Goal: Information Seeking & Learning: Learn about a topic

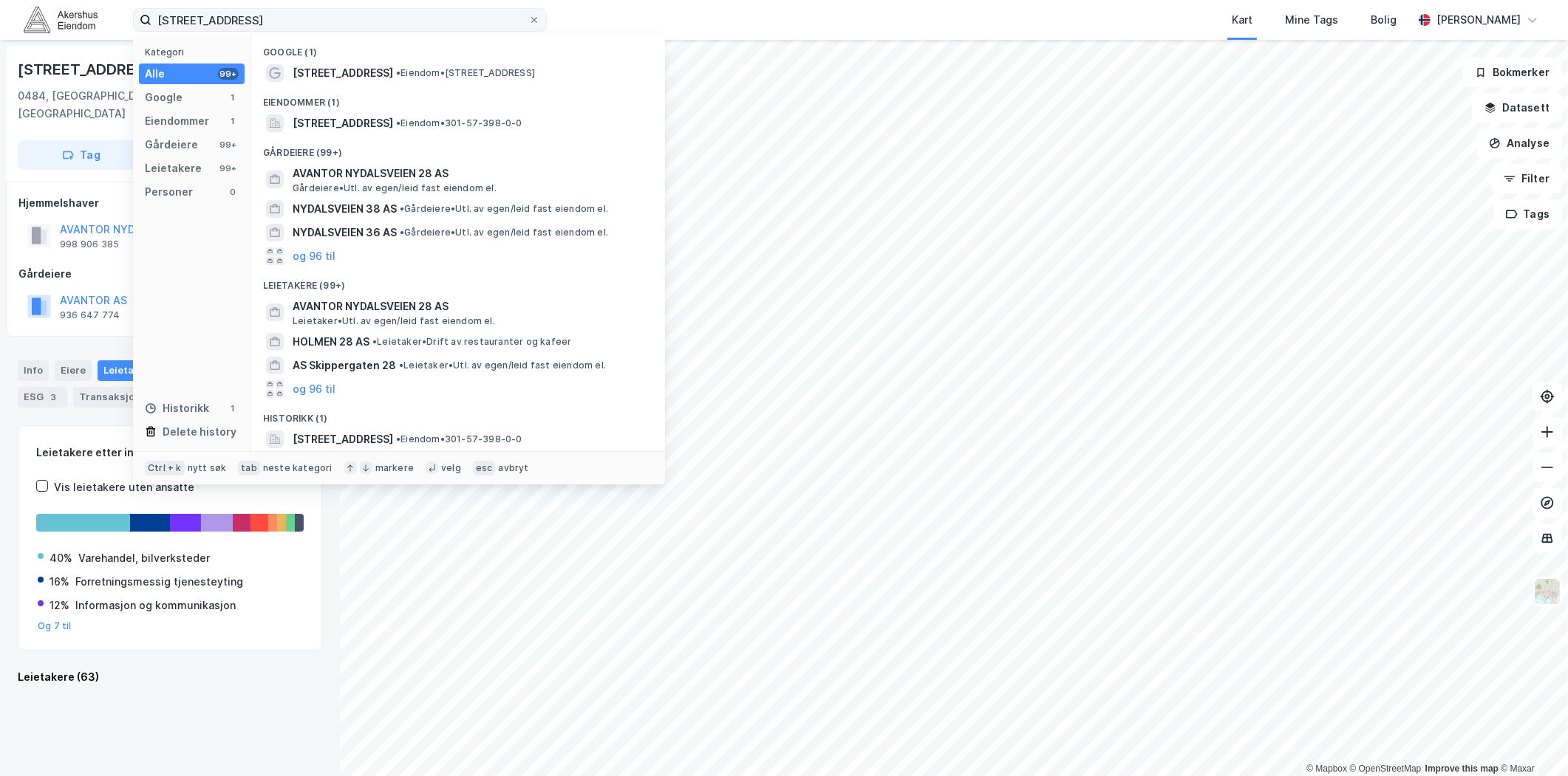
scroll to position [1313, 0]
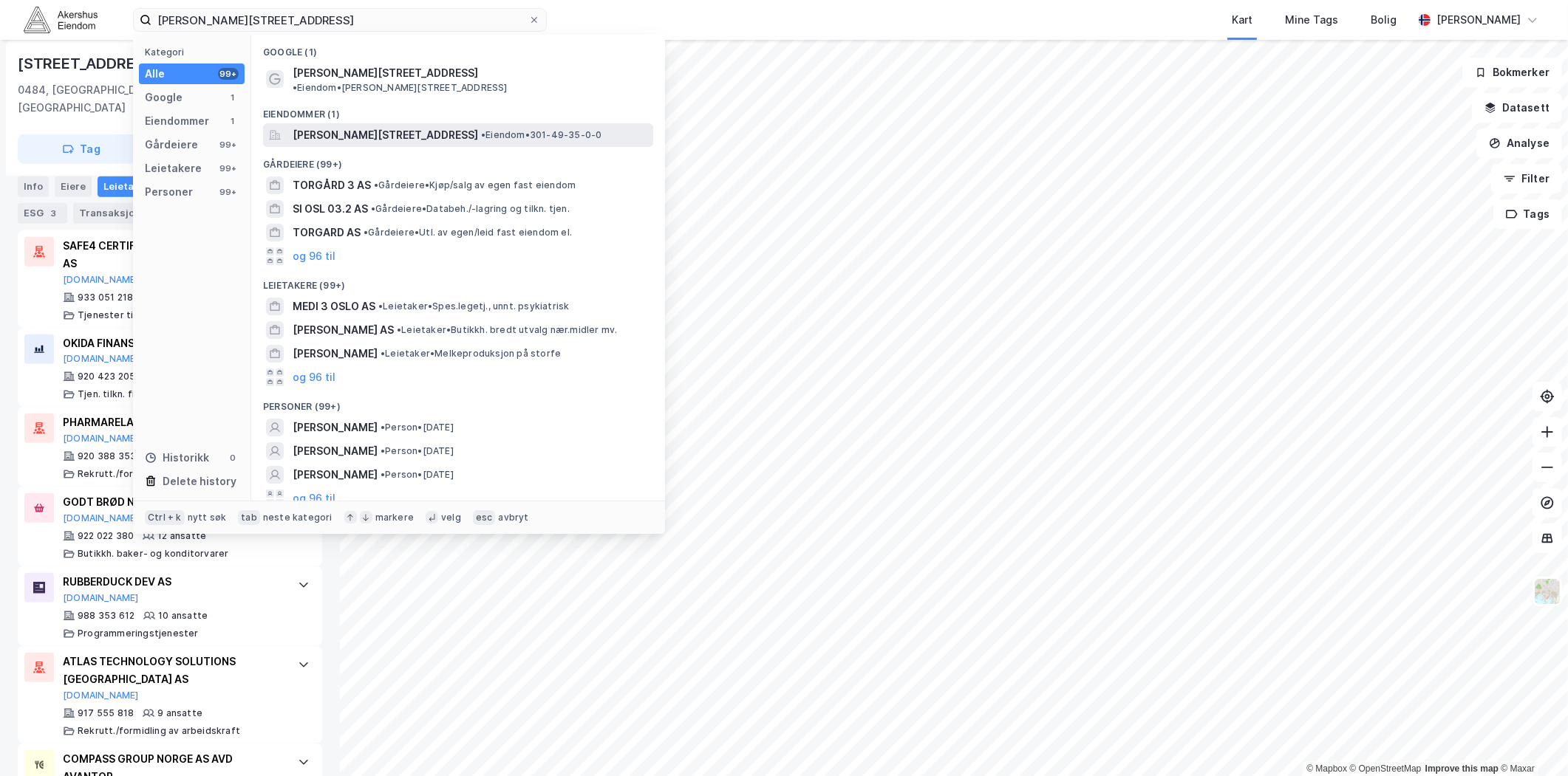
click at [403, 127] on span "[PERSON_NAME][STREET_ADDRESS]" at bounding box center [385, 135] width 186 height 17
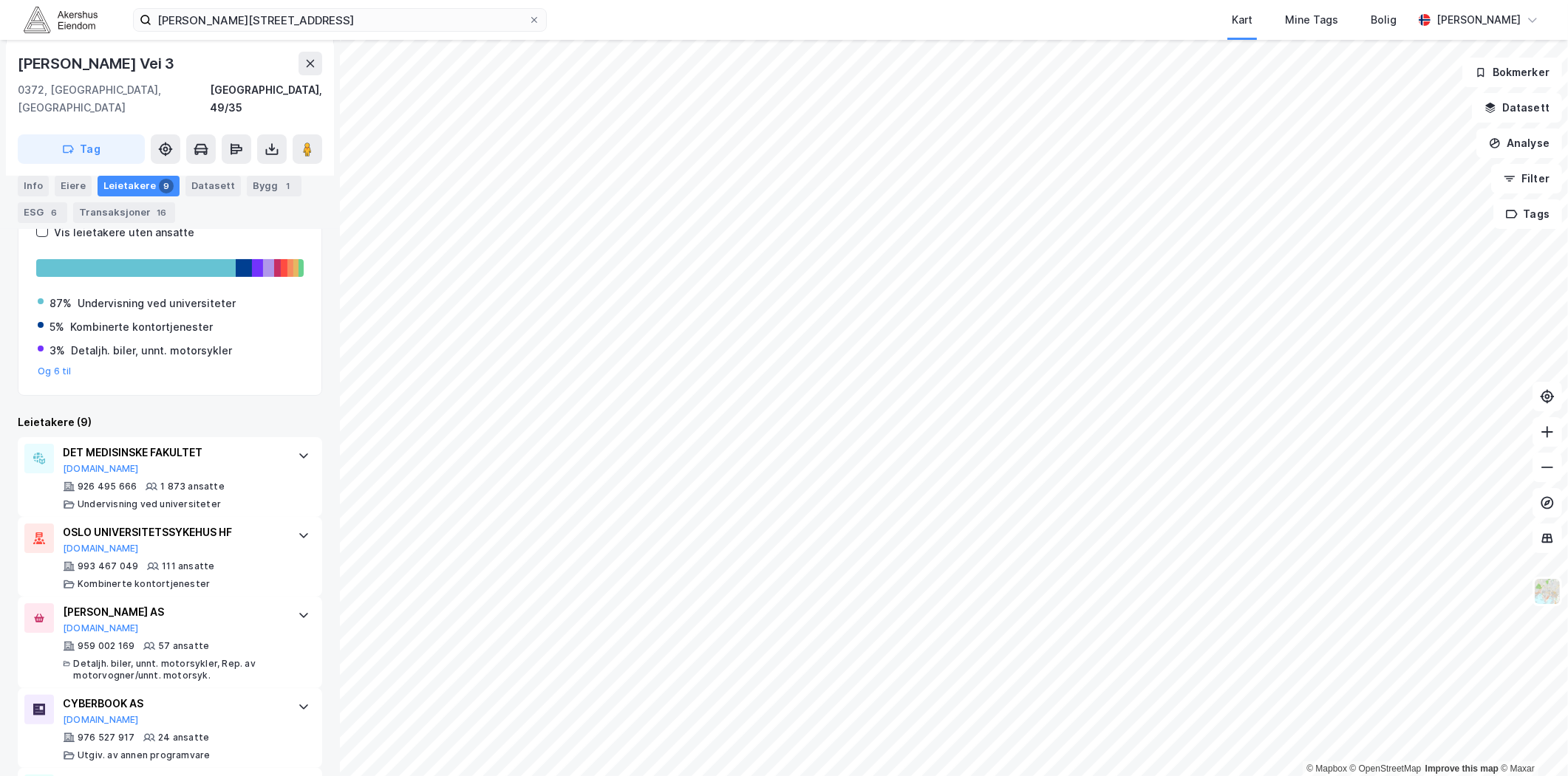
scroll to position [82, 0]
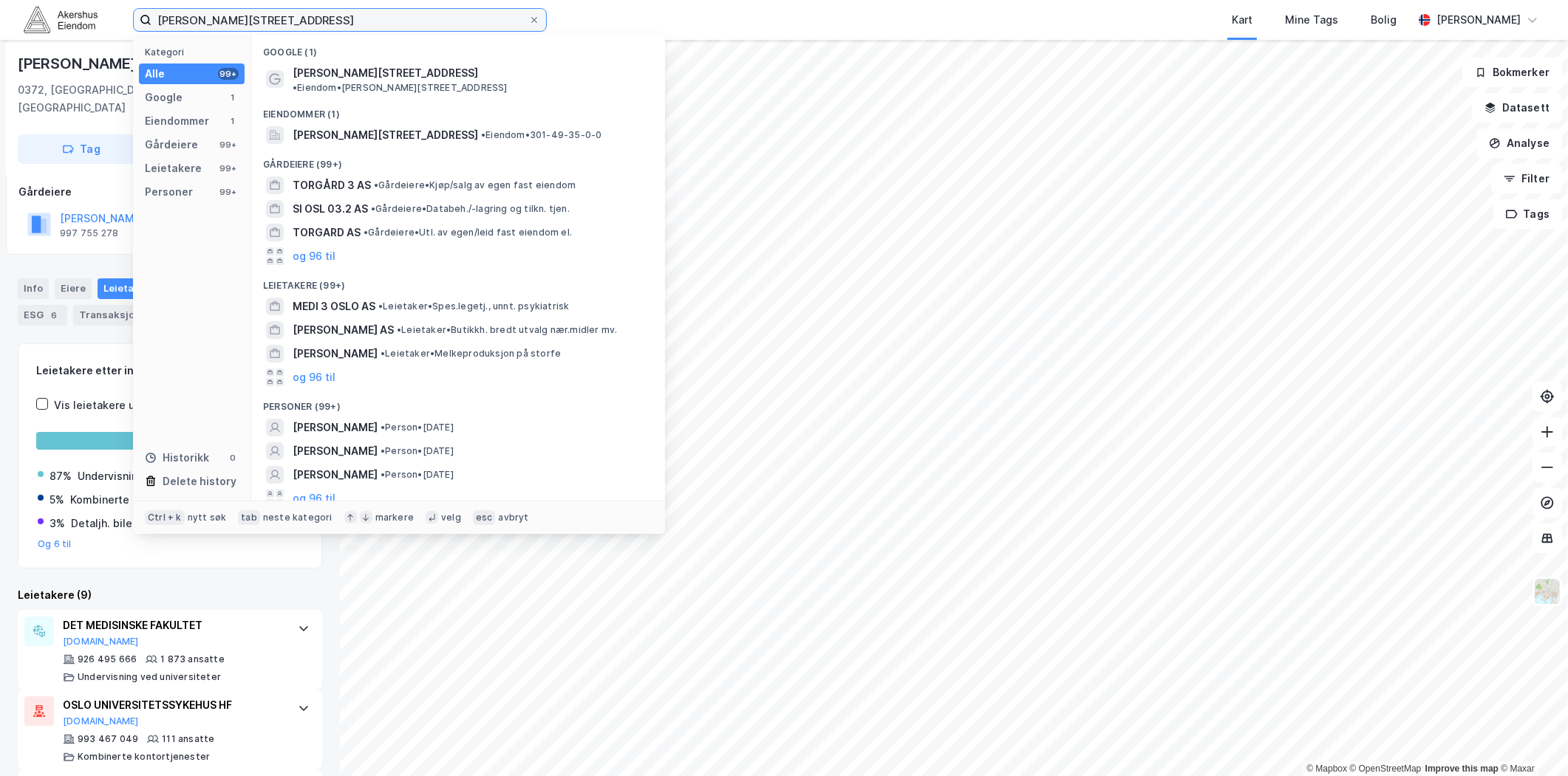
click at [212, 20] on input "[PERSON_NAME][STREET_ADDRESS]" at bounding box center [340, 20] width 377 height 22
click at [212, 18] on input "[PERSON_NAME][STREET_ADDRESS]" at bounding box center [340, 20] width 377 height 22
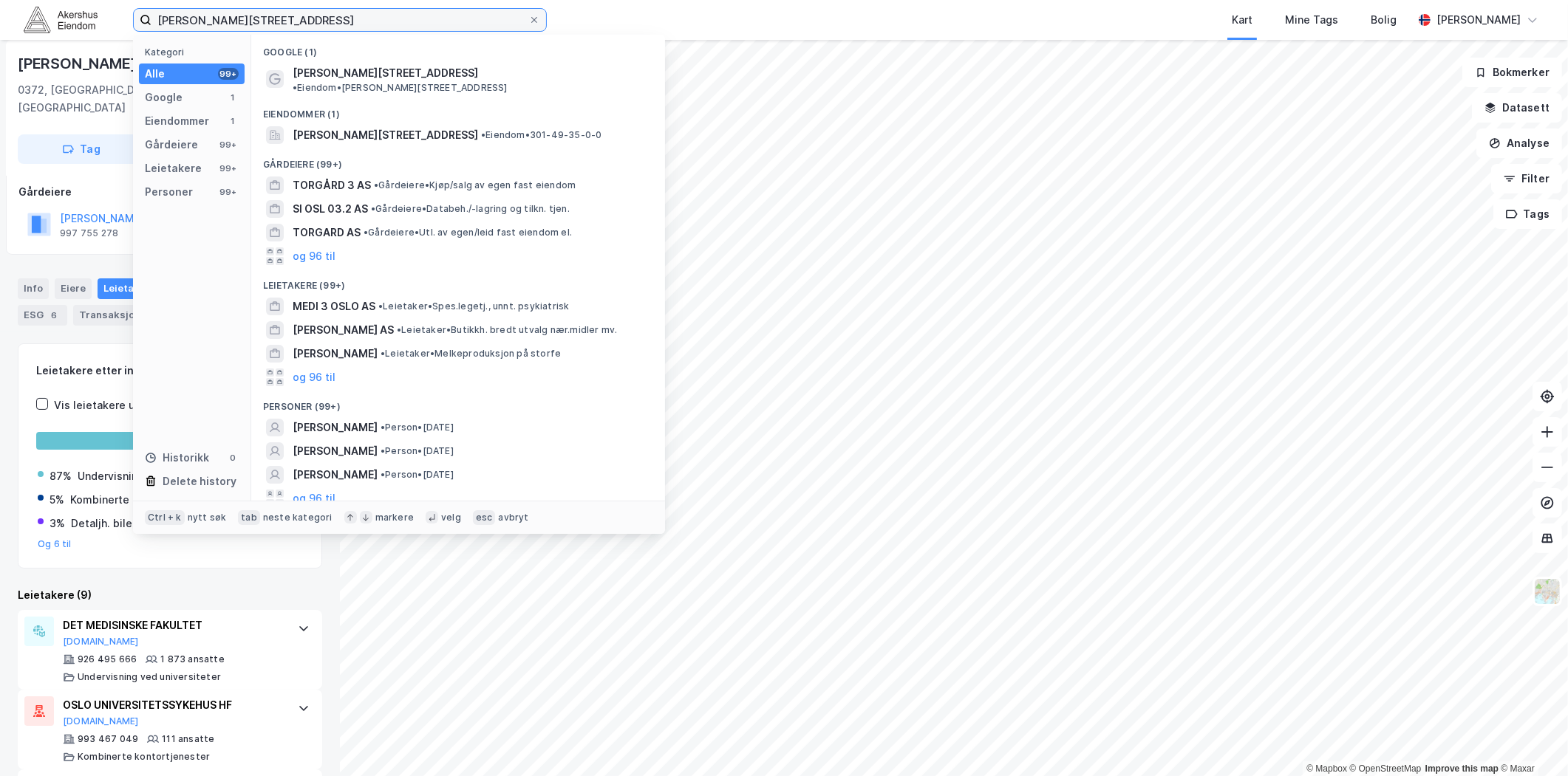
click at [212, 18] on input "[PERSON_NAME][STREET_ADDRESS]" at bounding box center [340, 20] width 377 height 22
paste input "[STREET_ADDRESS]"
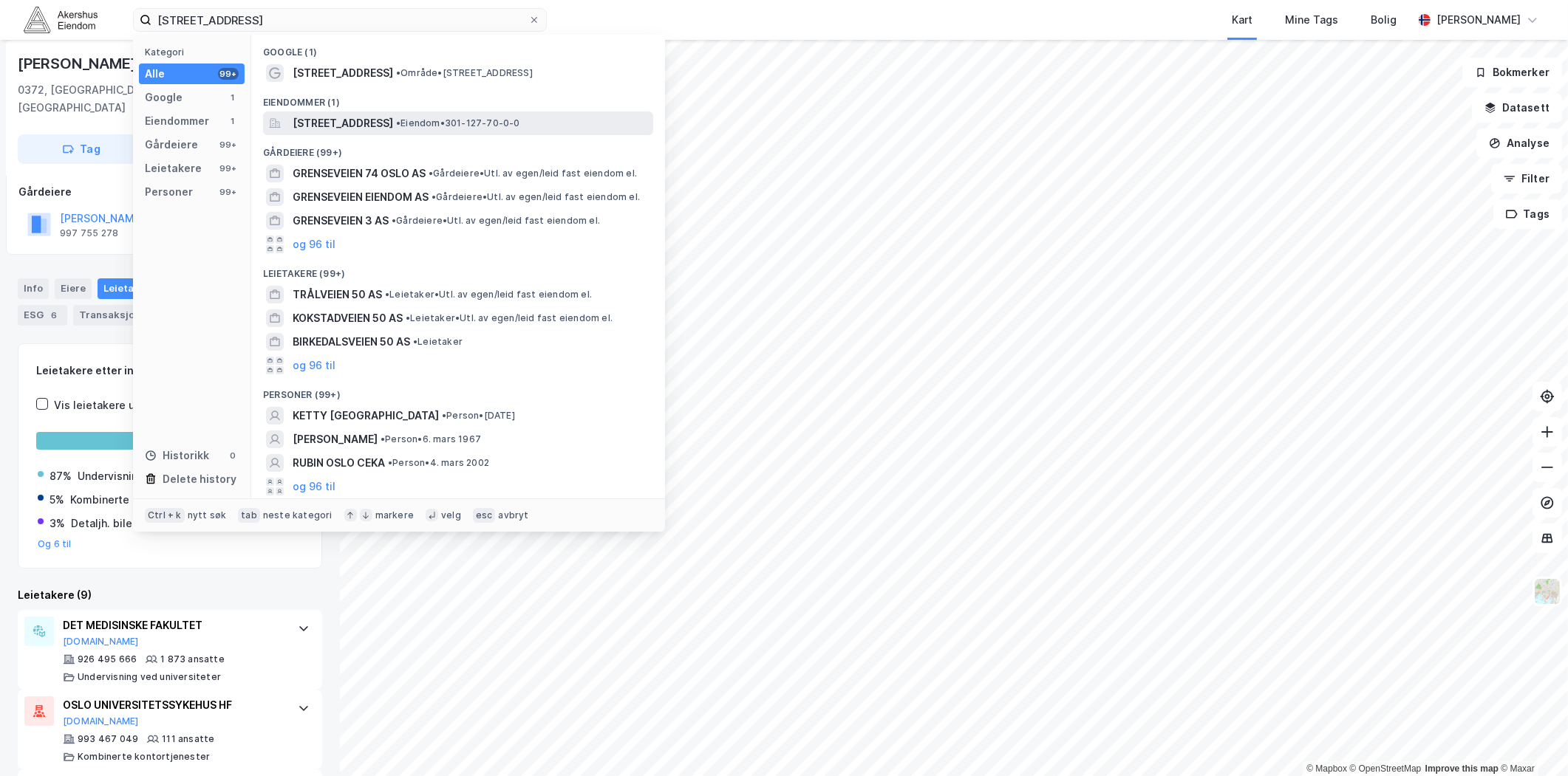
click at [365, 122] on span "[STREET_ADDRESS]" at bounding box center [343, 123] width 101 height 17
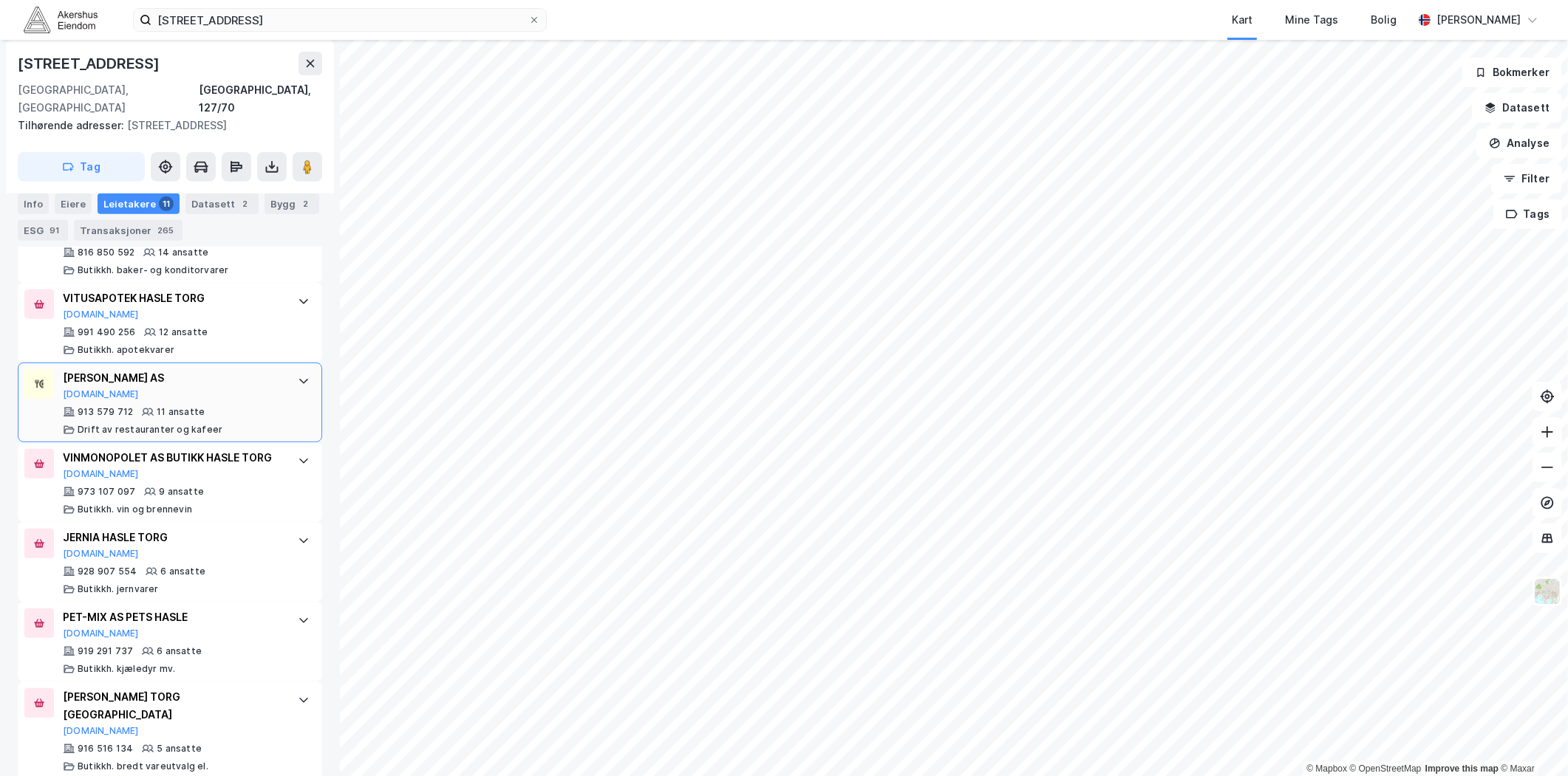
scroll to position [753, 0]
click at [77, 390] on button "[DOMAIN_NAME]" at bounding box center [101, 396] width 76 height 12
click at [32, 202] on div "Info" at bounding box center [33, 203] width 31 height 20
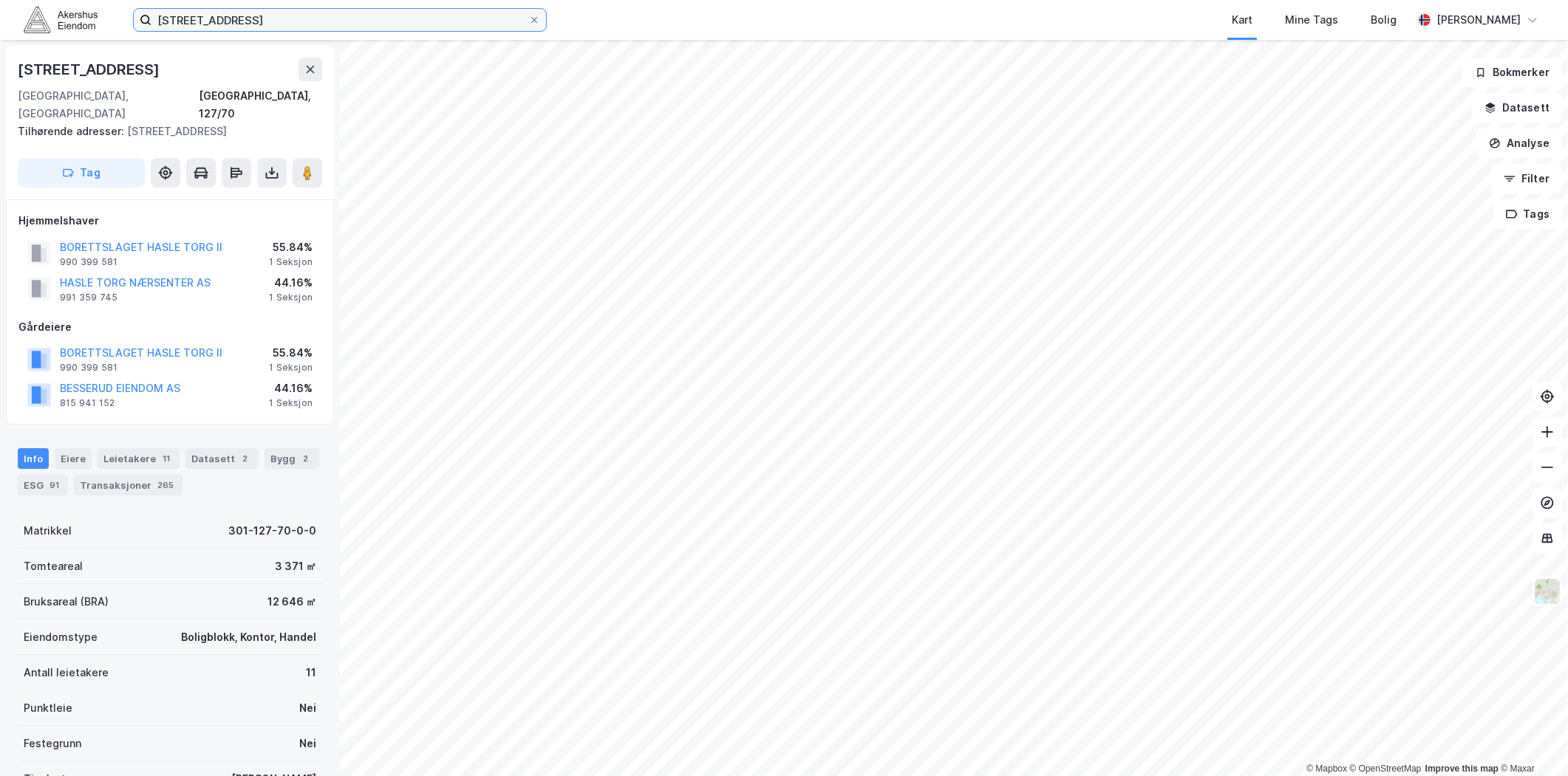
click at [292, 11] on input "[STREET_ADDRESS]" at bounding box center [340, 20] width 377 height 22
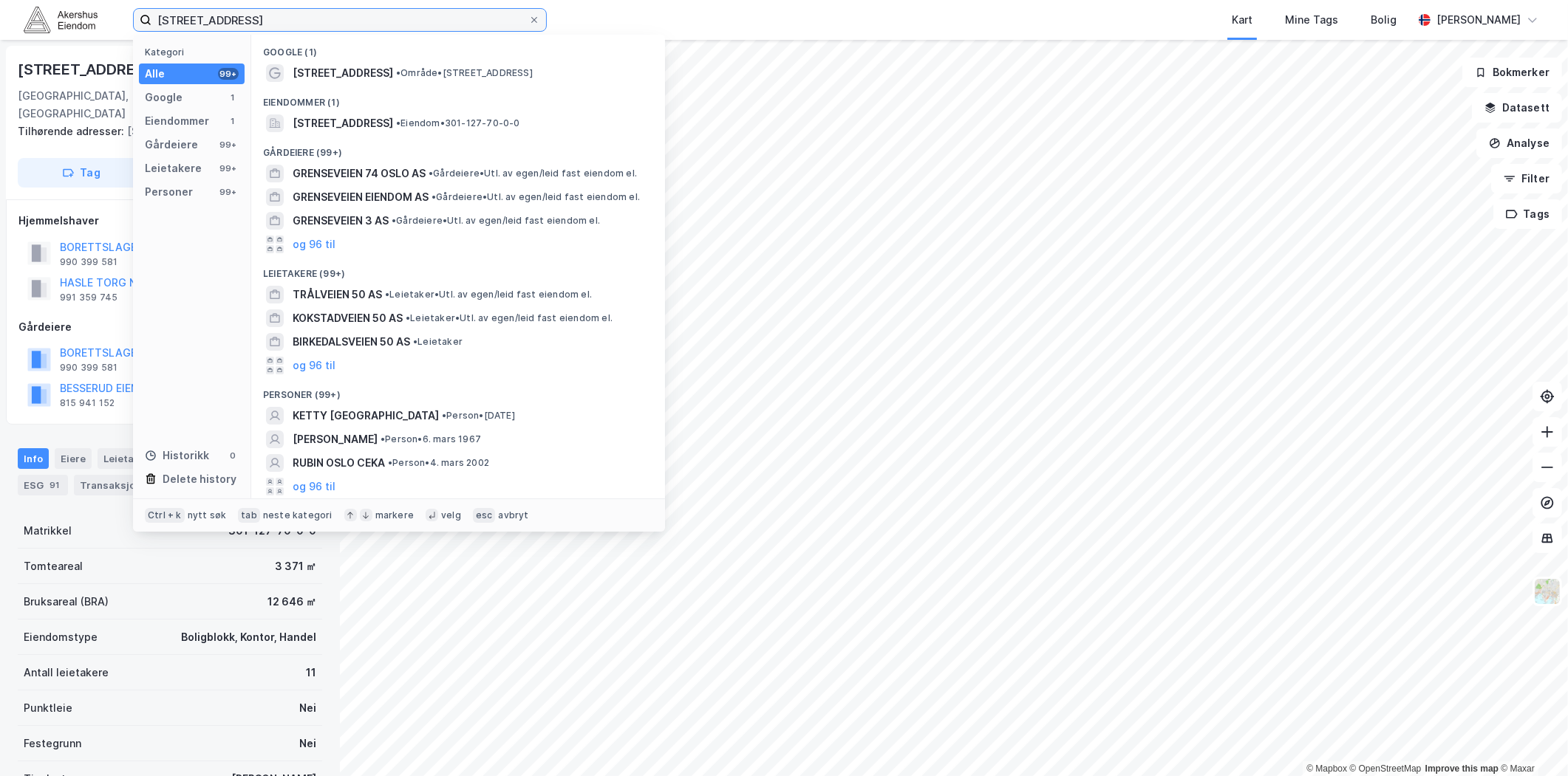
click at [292, 11] on input "[STREET_ADDRESS]" at bounding box center [340, 20] width 377 height 22
paste input "Nydalsveien 15, 0484"
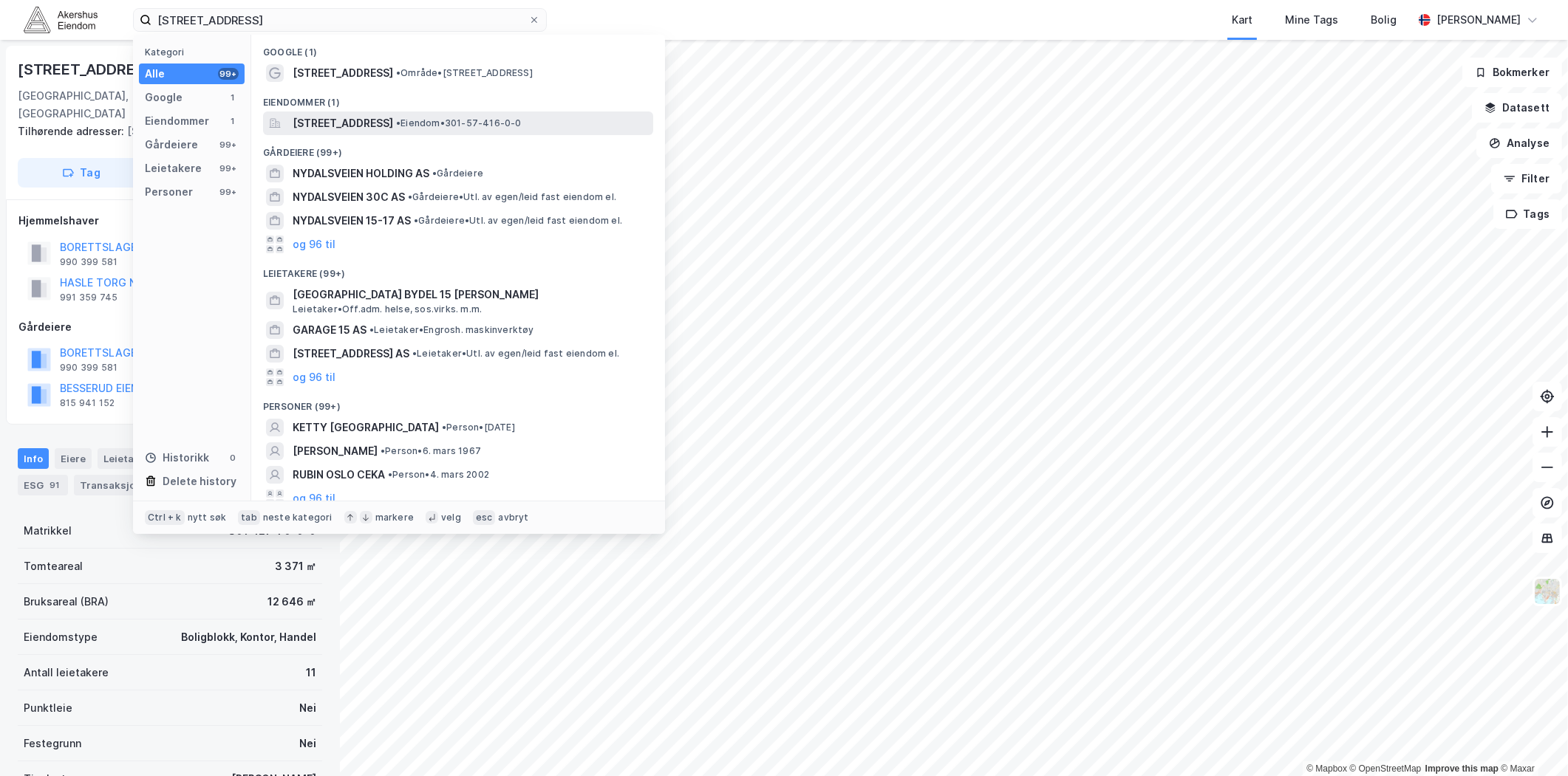
click at [383, 121] on span "[STREET_ADDRESS]" at bounding box center [343, 123] width 101 height 17
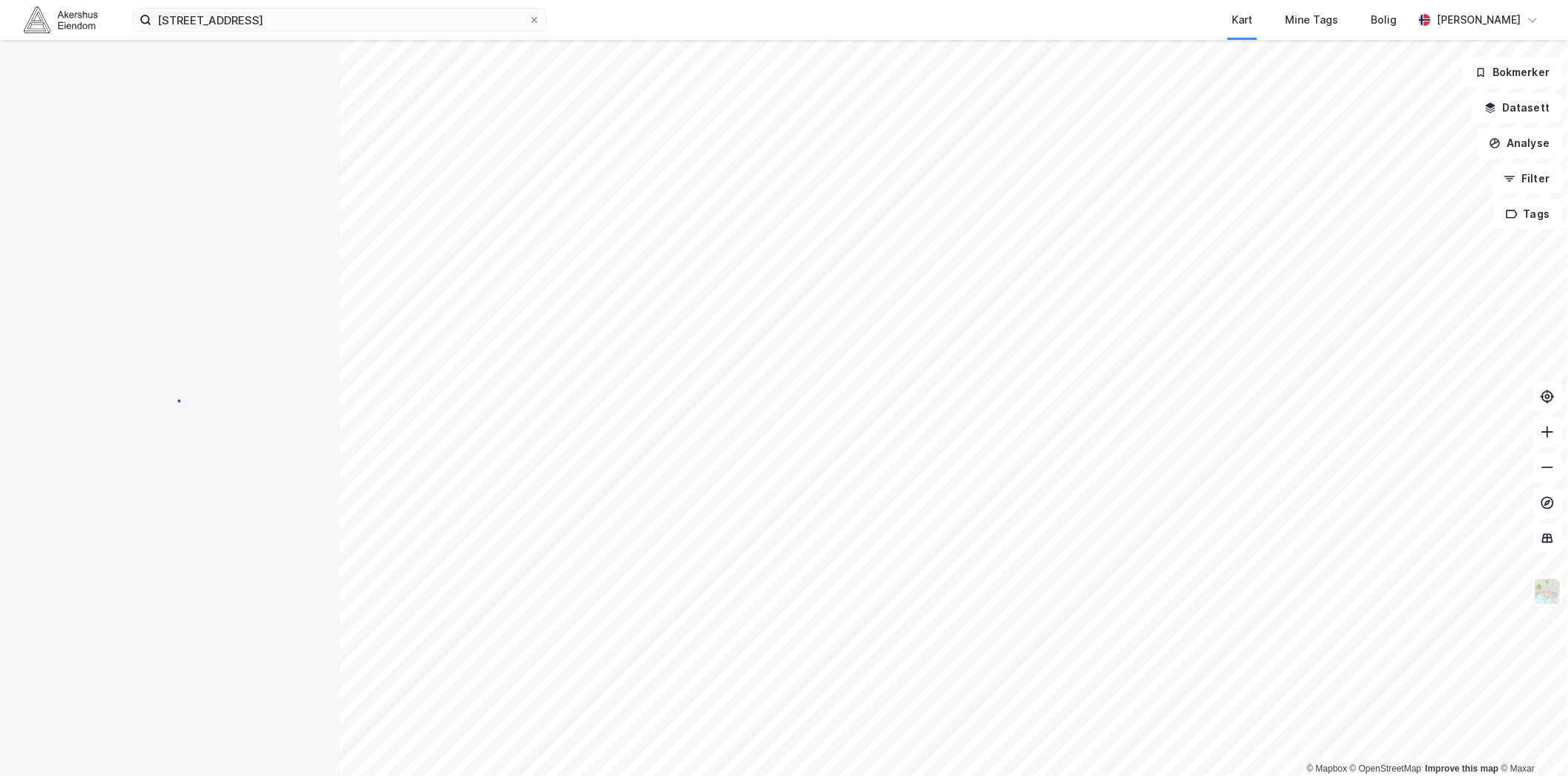
scroll to position [17, 0]
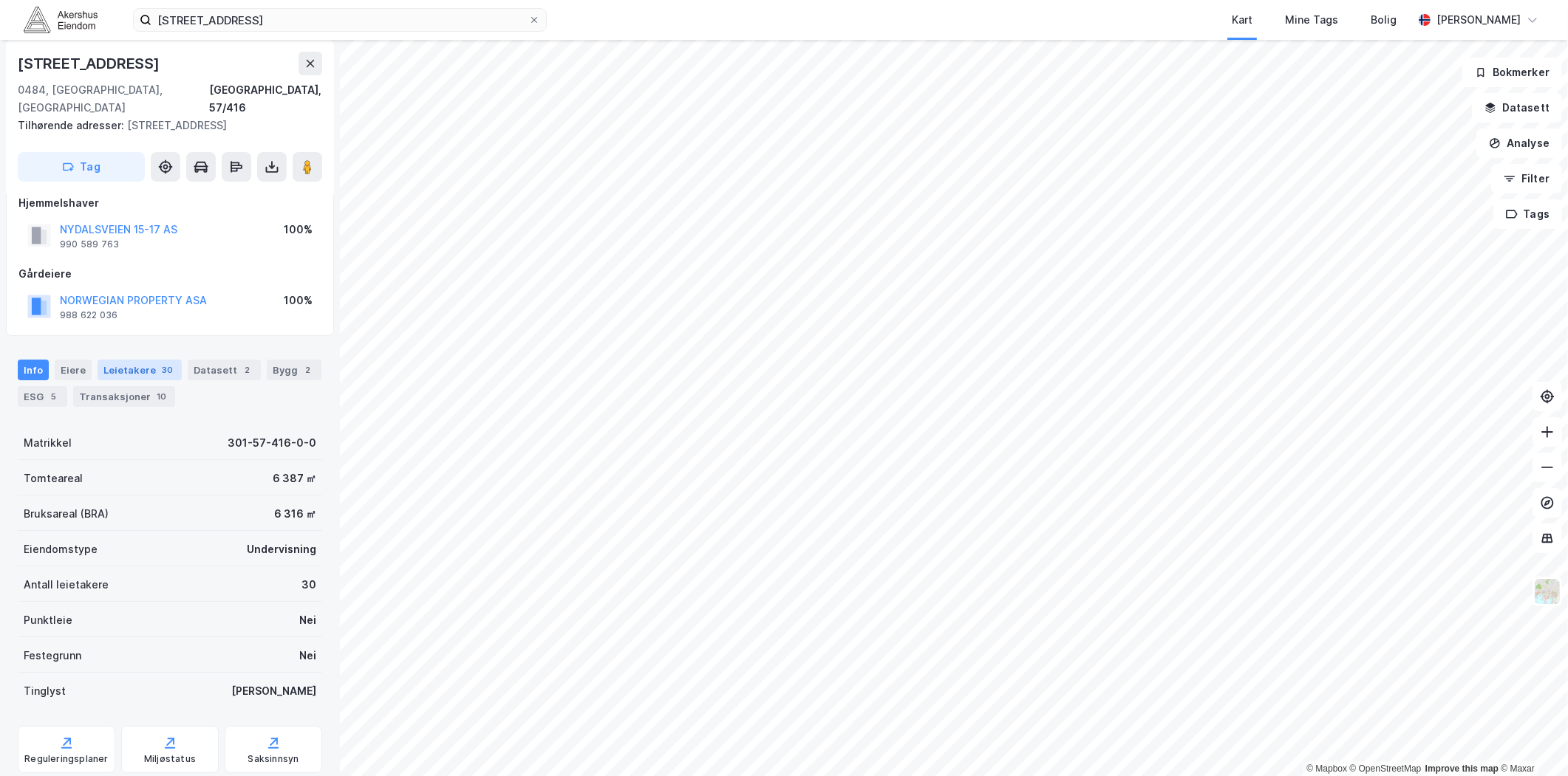
click at [136, 360] on div "Leietakere 30" at bounding box center [140, 370] width 84 height 20
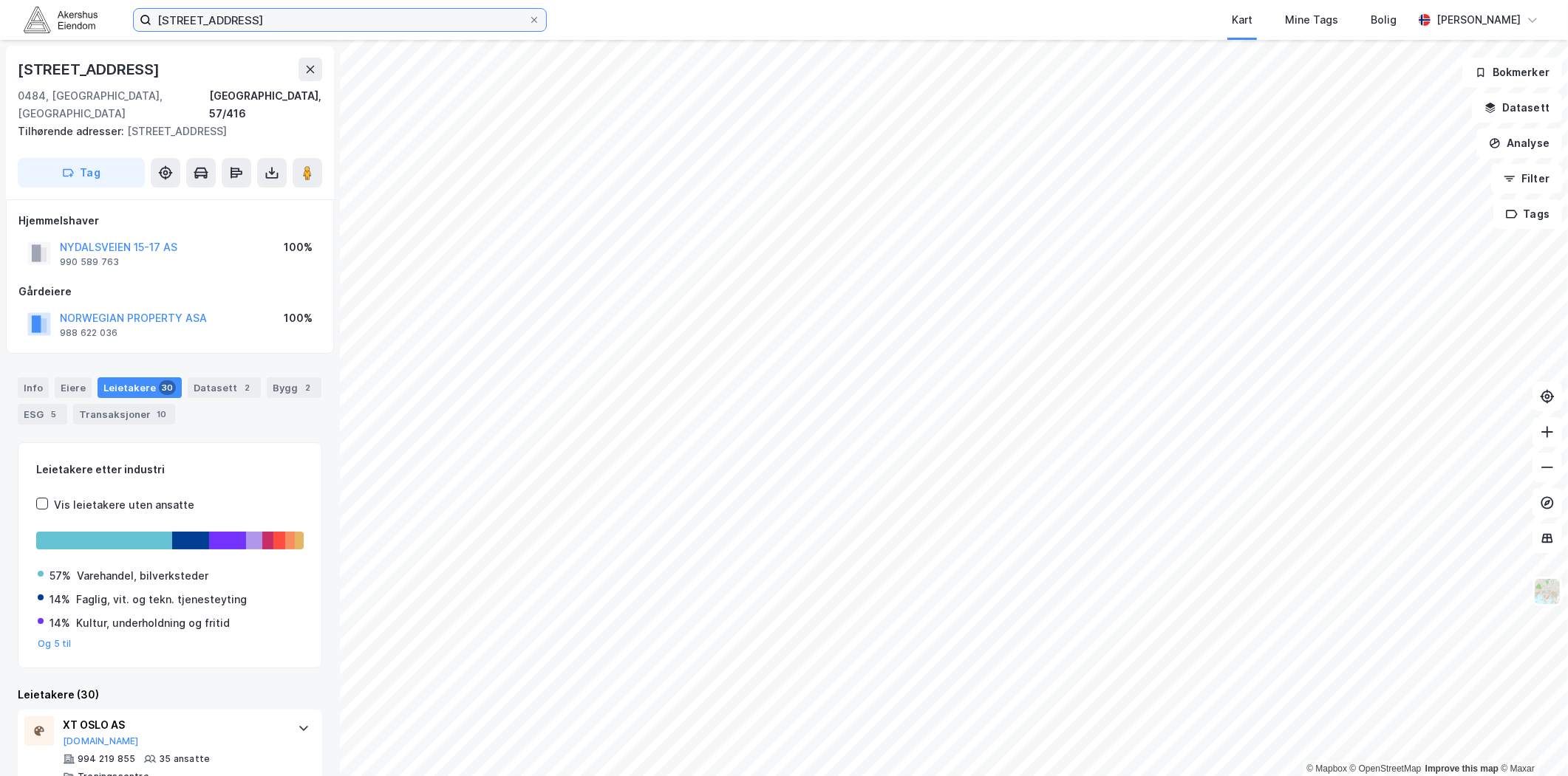
click at [215, 26] on input "[STREET_ADDRESS]" at bounding box center [340, 20] width 377 height 22
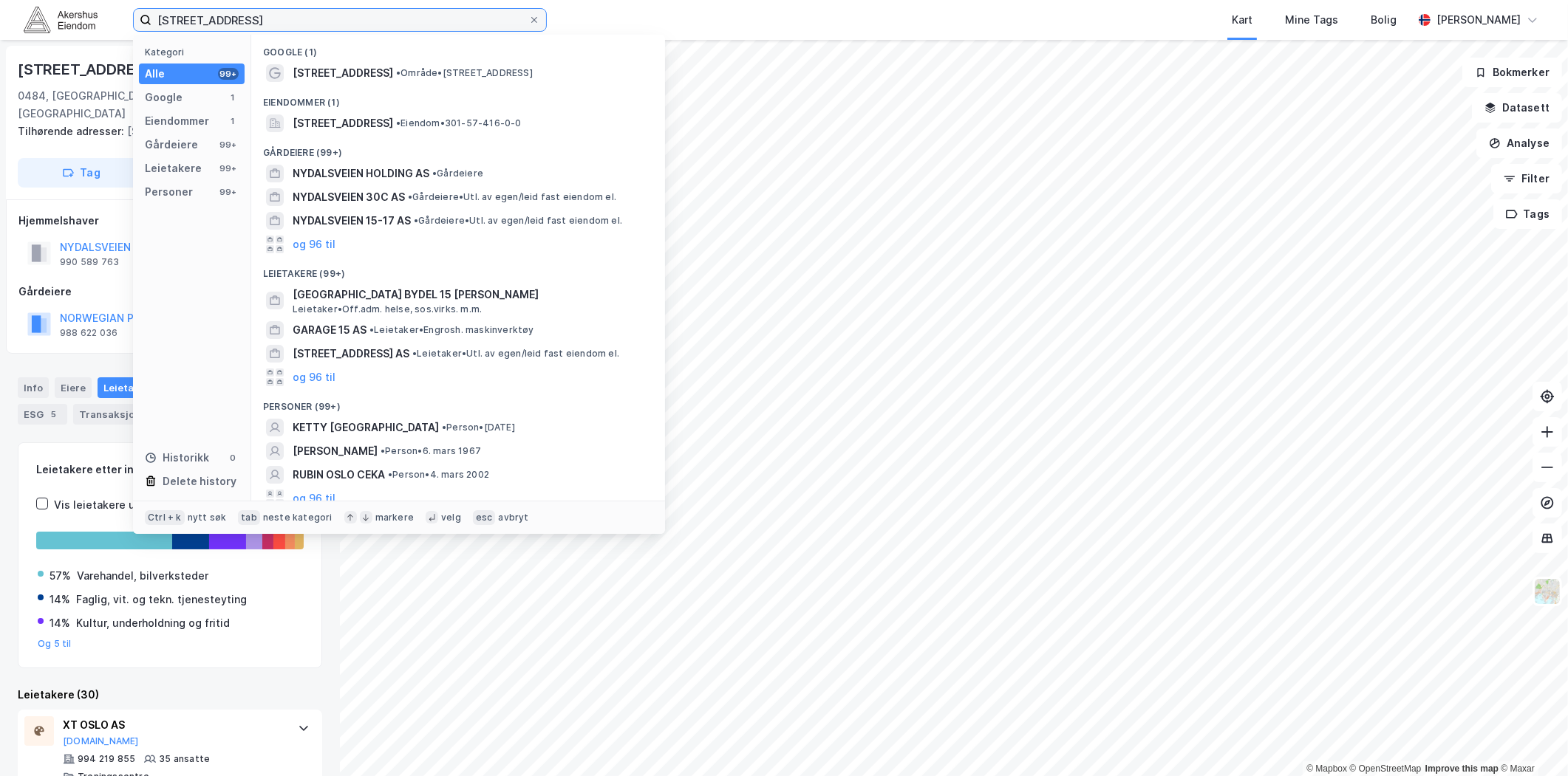
click at [215, 26] on input "[STREET_ADDRESS]" at bounding box center [340, 20] width 377 height 22
paste input "Vitaminveien 9, 0485"
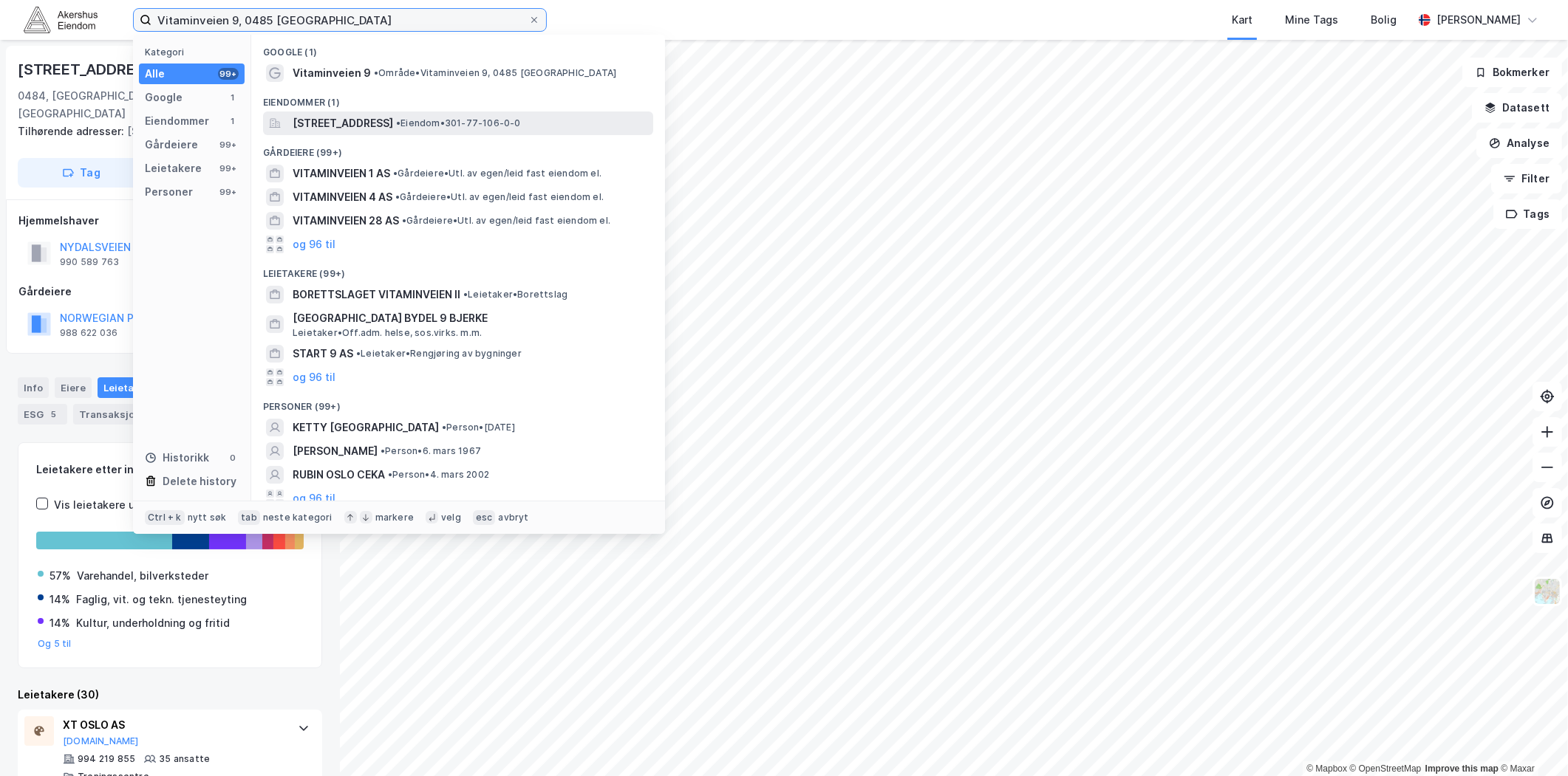
type input "Vitaminveien 9, 0485 [GEOGRAPHIC_DATA]"
click at [373, 131] on div "[STREET_ADDRESS] • Eiendom • 301-77-106-0-0" at bounding box center [458, 123] width 390 height 23
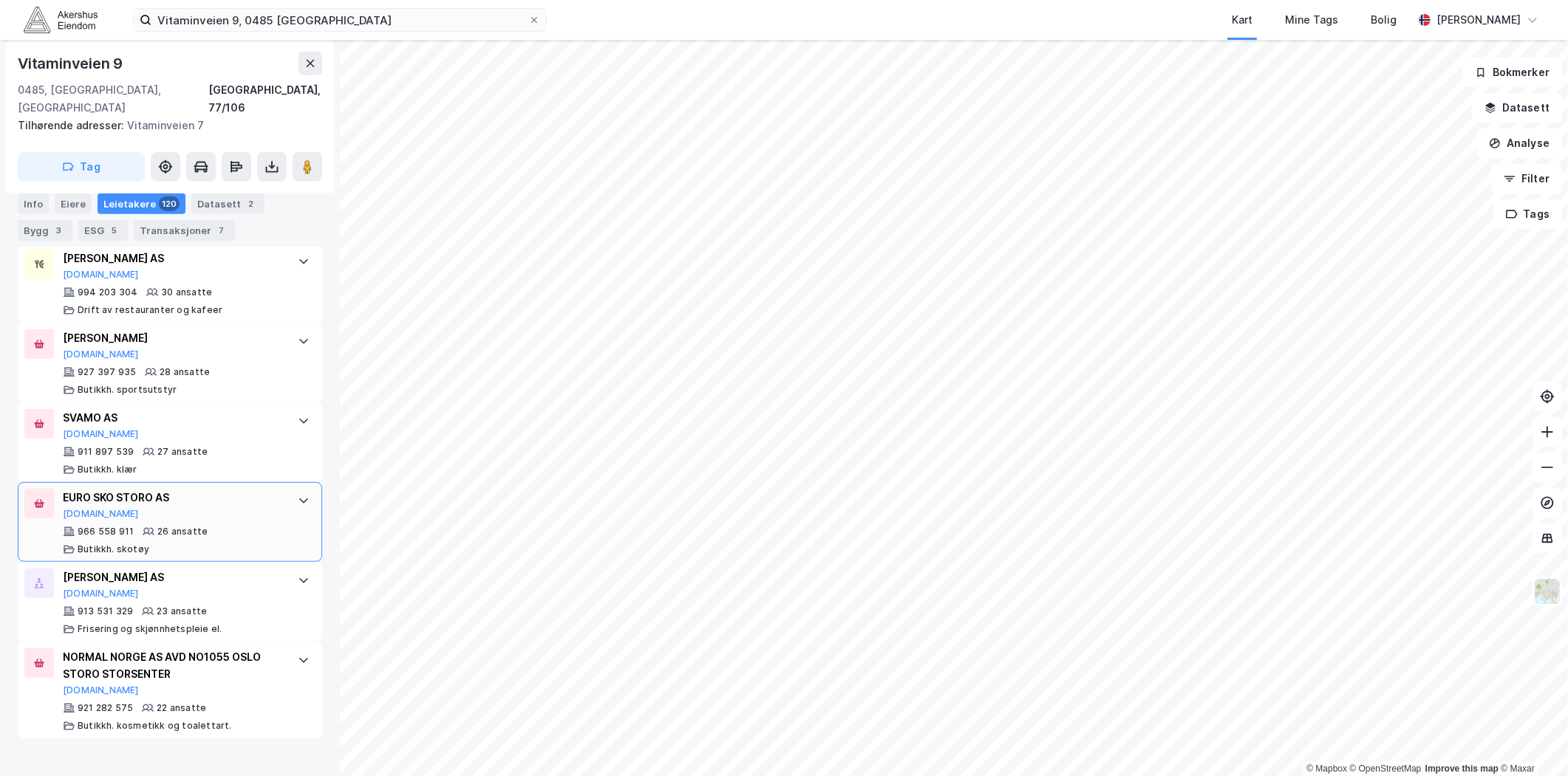
scroll to position [1313, 0]
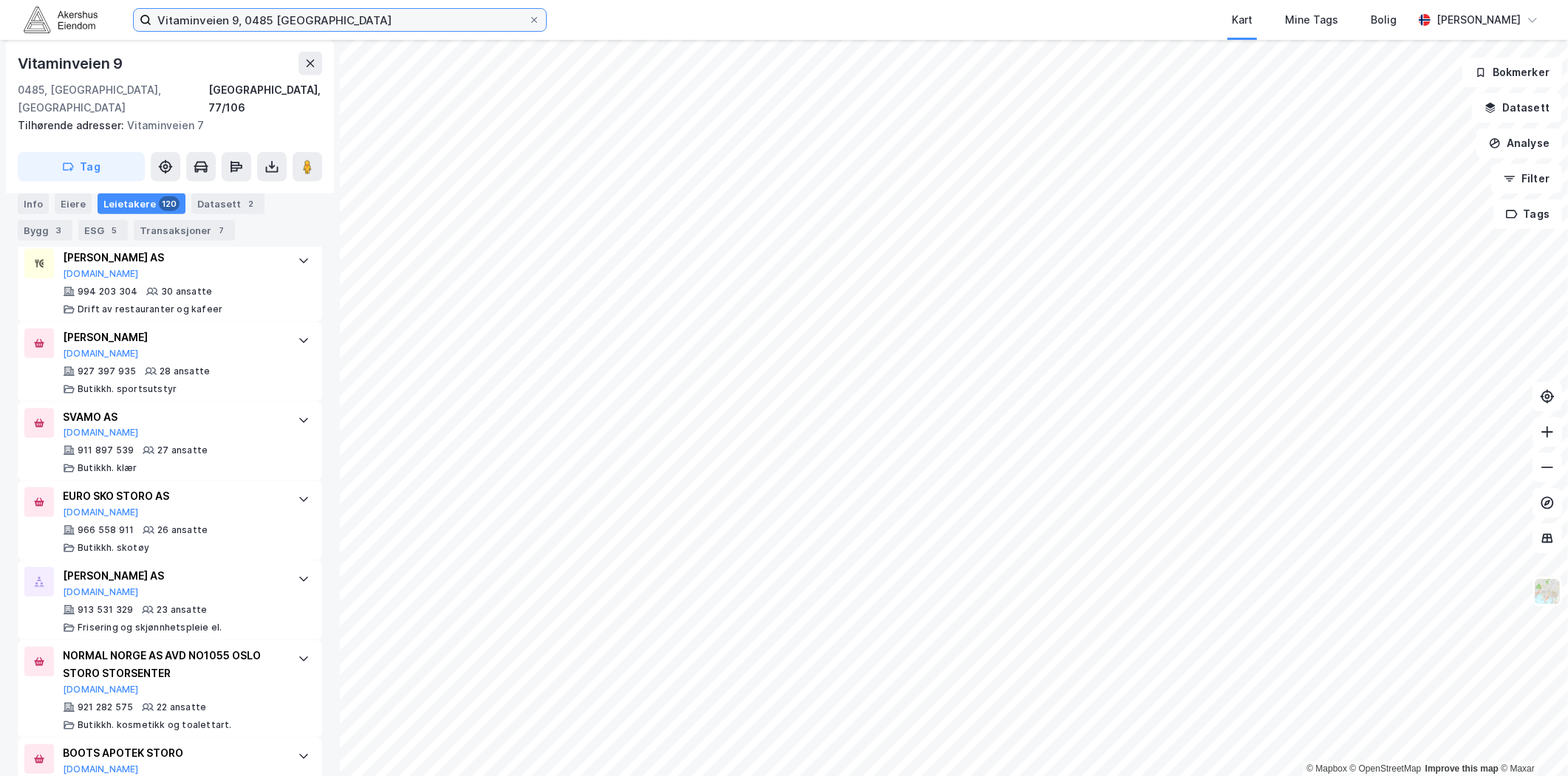
click at [293, 23] on input "Vitaminveien 9, 0485 [GEOGRAPHIC_DATA]" at bounding box center [340, 20] width 377 height 22
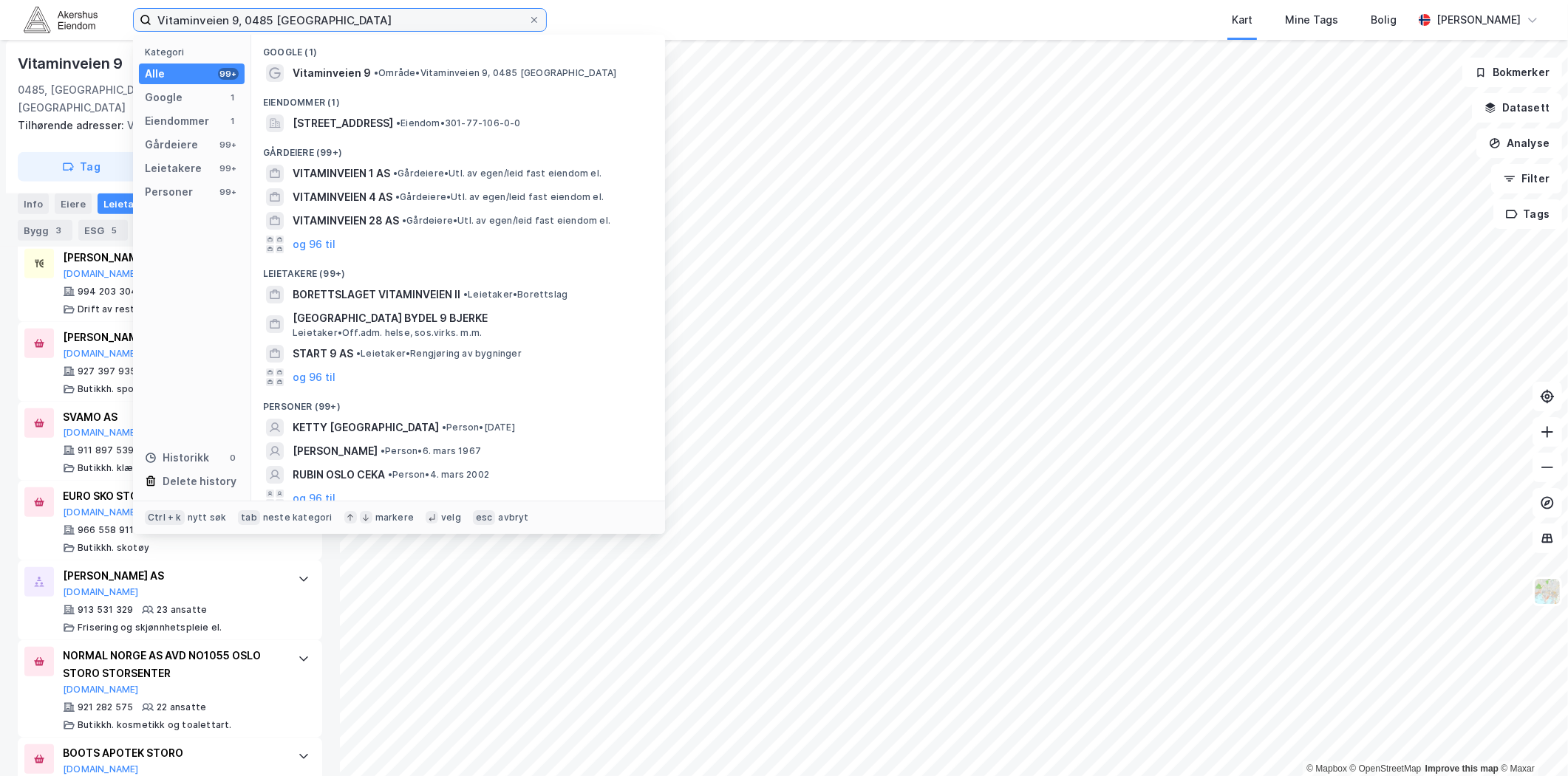
click at [292, 23] on input "Vitaminveien 9, 0485 [GEOGRAPHIC_DATA]" at bounding box center [340, 20] width 377 height 22
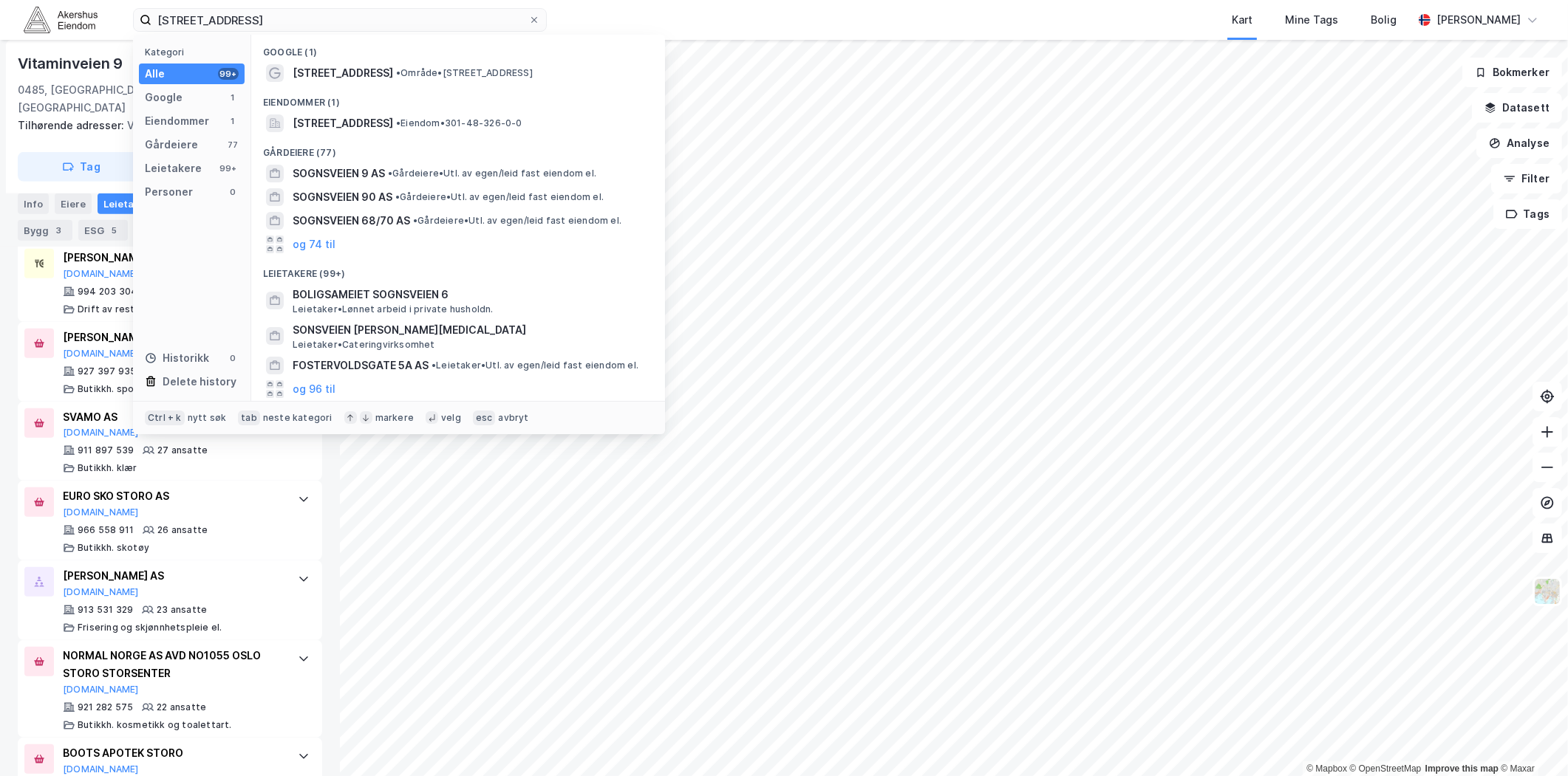
click at [386, 108] on div "Eiendommer (1)" at bounding box center [458, 98] width 414 height 27
click at [388, 114] on span "[STREET_ADDRESS]" at bounding box center [343, 123] width 101 height 17
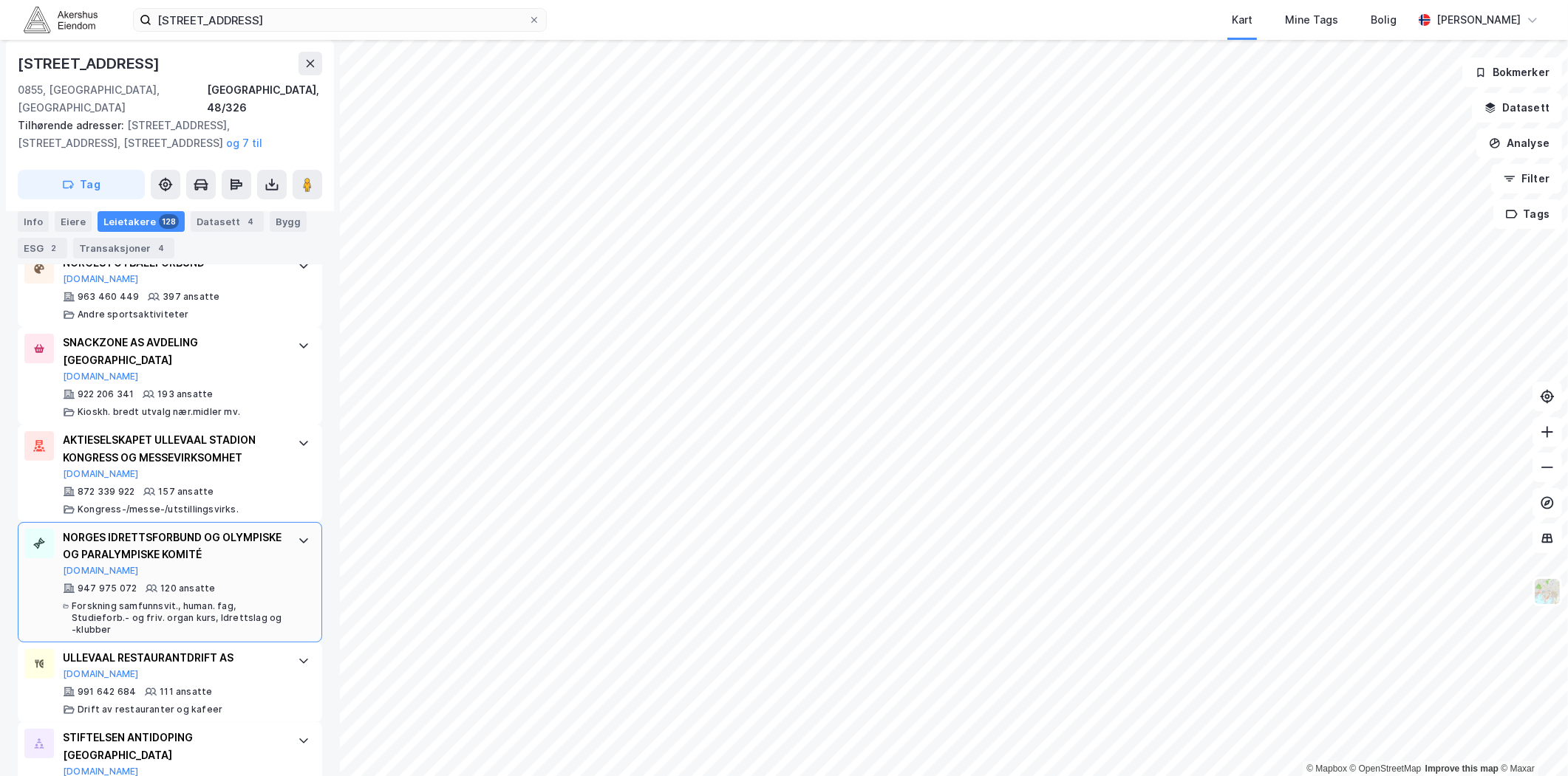
scroll to position [492, 0]
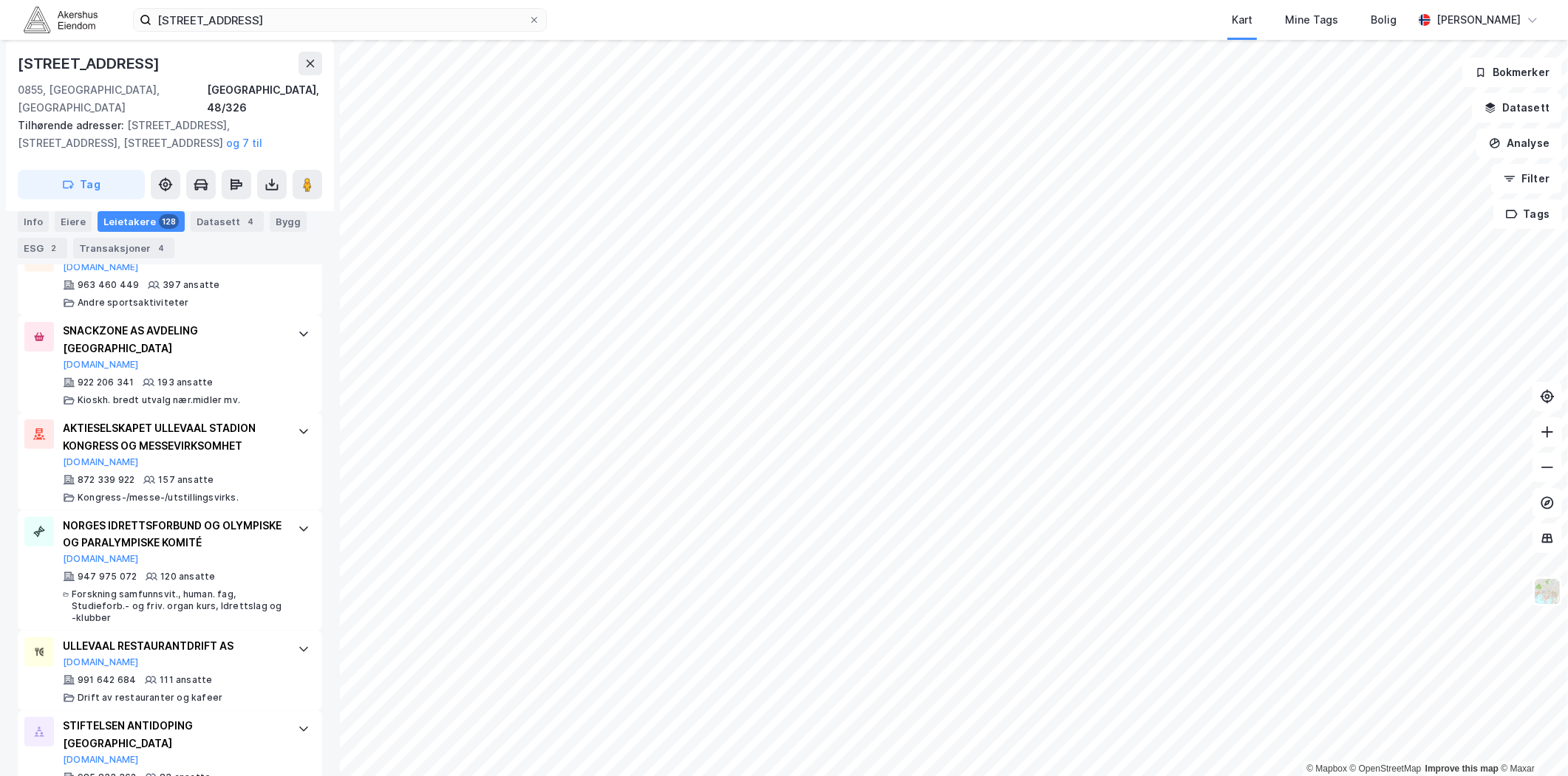
click at [419, 5] on div "sognsveien 75A Kart Mine Tags Bolig [PERSON_NAME]" at bounding box center [784, 20] width 1568 height 40
click at [412, 13] on input "[STREET_ADDRESS]" at bounding box center [340, 20] width 377 height 22
click at [412, 14] on input "[STREET_ADDRESS]" at bounding box center [340, 20] width 377 height 22
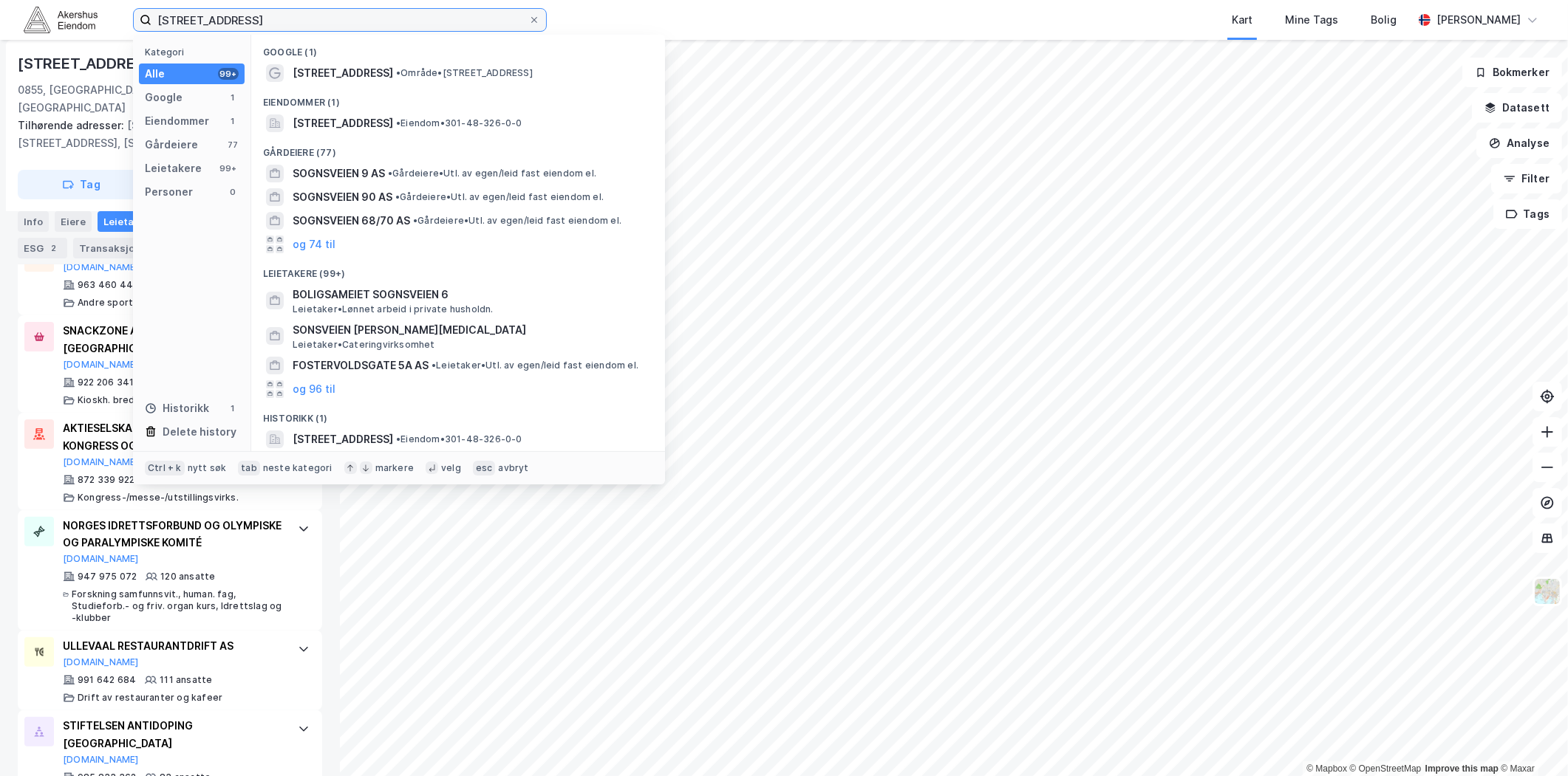
click at [412, 14] on input "[STREET_ADDRESS]" at bounding box center [340, 20] width 377 height 22
paste input "[STREET_ADDRESS]"
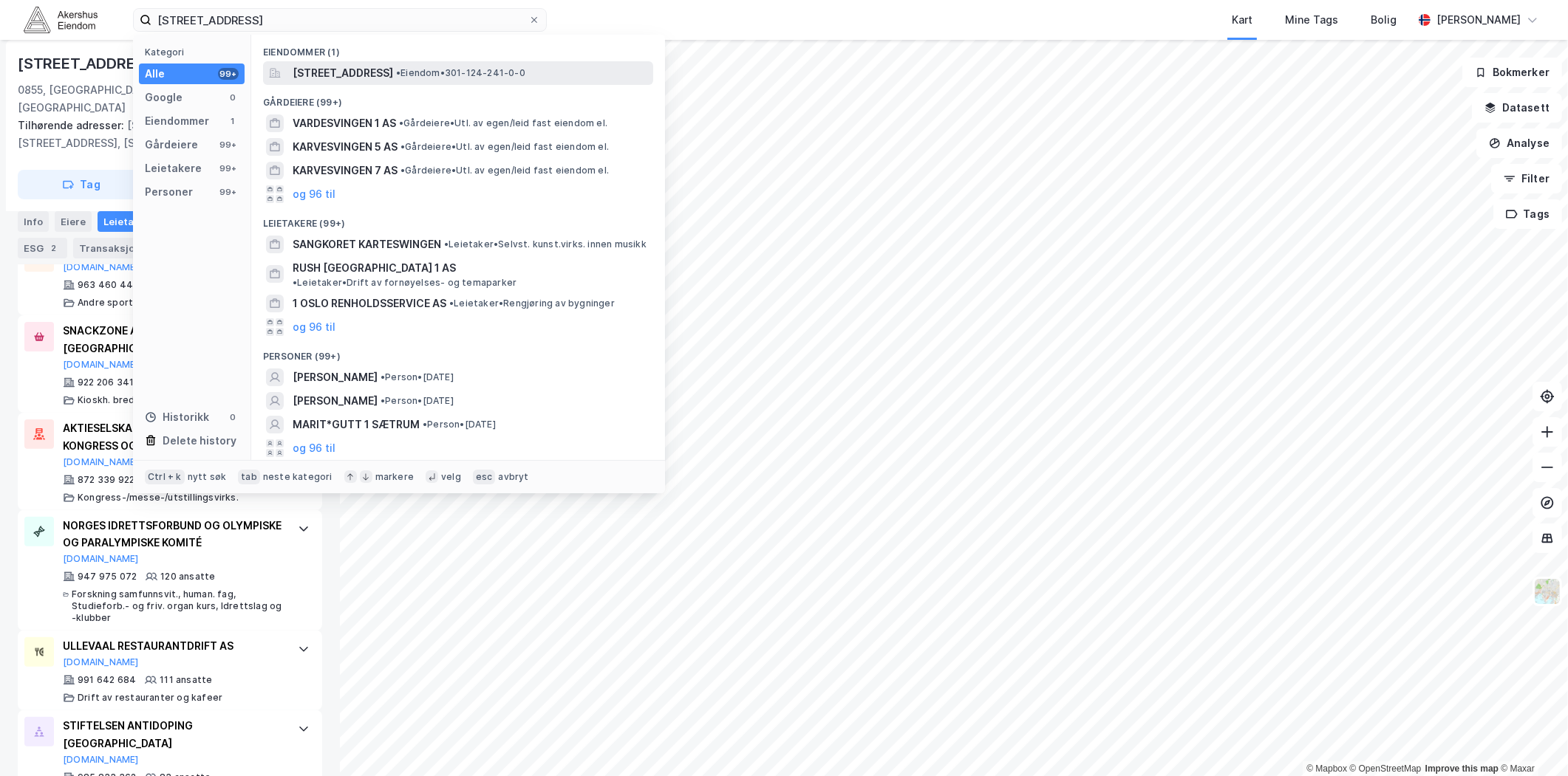
click at [388, 81] on span "[STREET_ADDRESS]" at bounding box center [343, 73] width 101 height 17
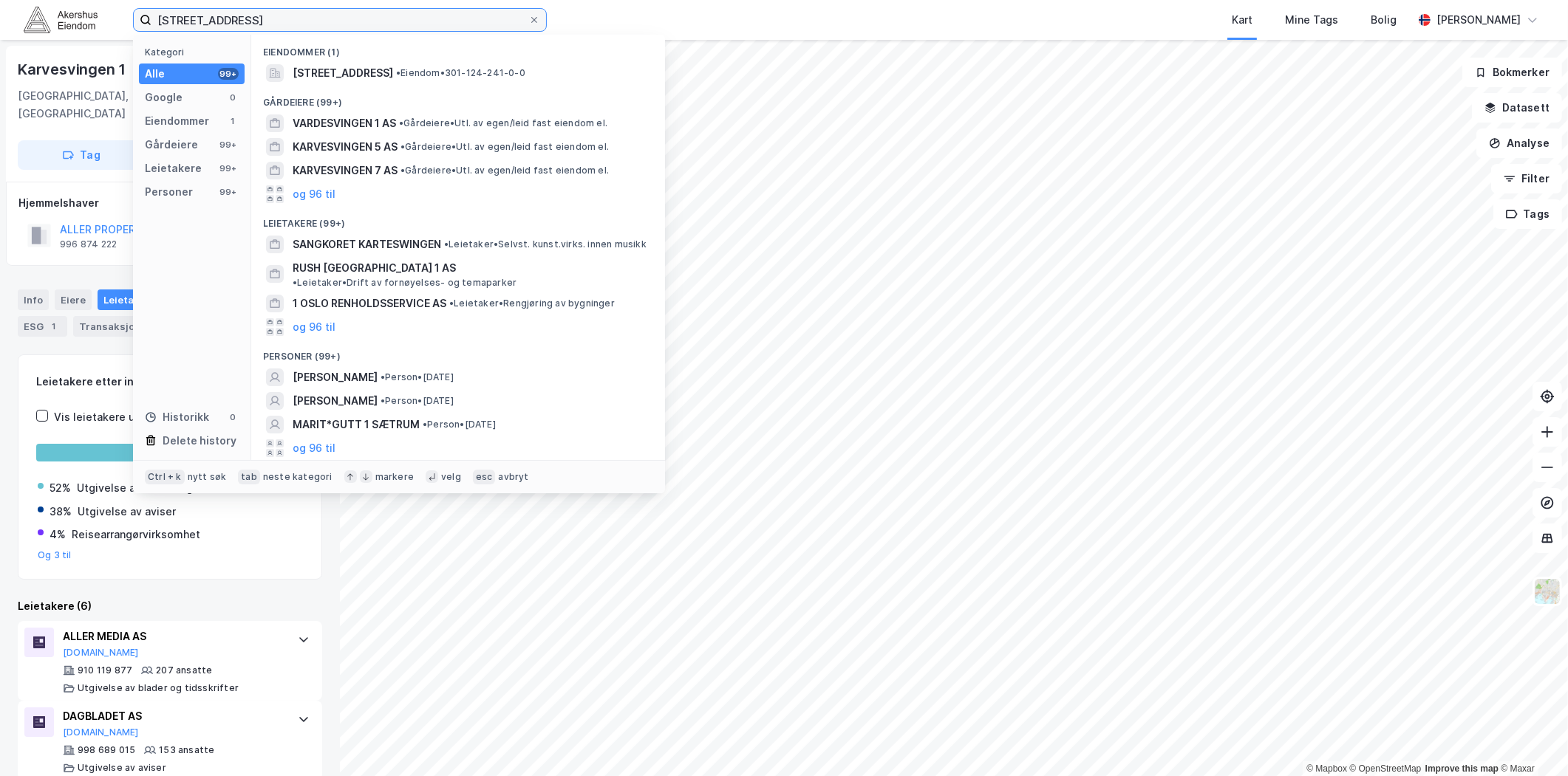
click at [175, 22] on input "[STREET_ADDRESS]" at bounding box center [340, 20] width 377 height 22
paste input "[STREET_ADDRESS]"
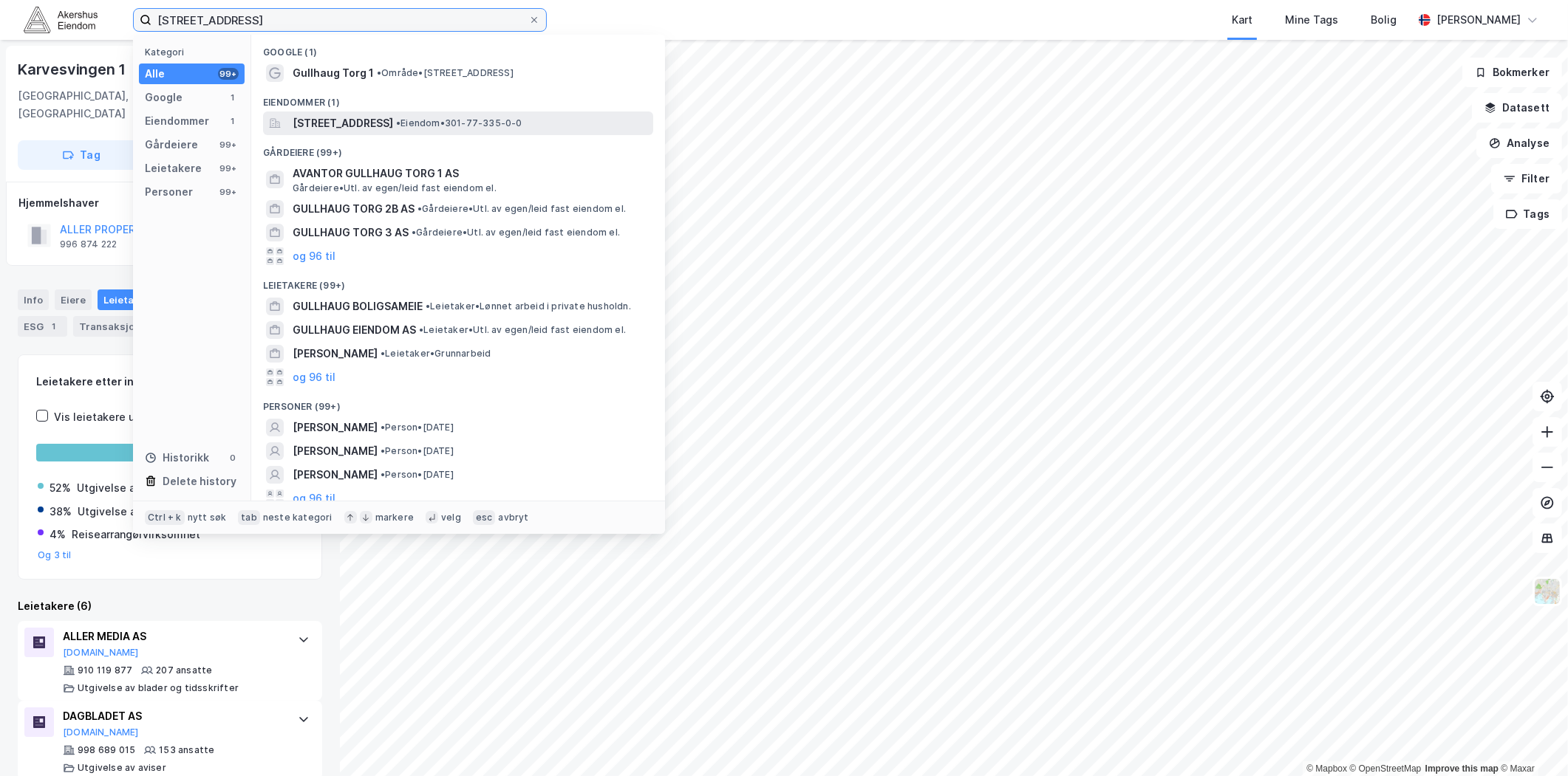
type input "[STREET_ADDRESS]"
click at [356, 116] on span "[STREET_ADDRESS]" at bounding box center [343, 123] width 101 height 17
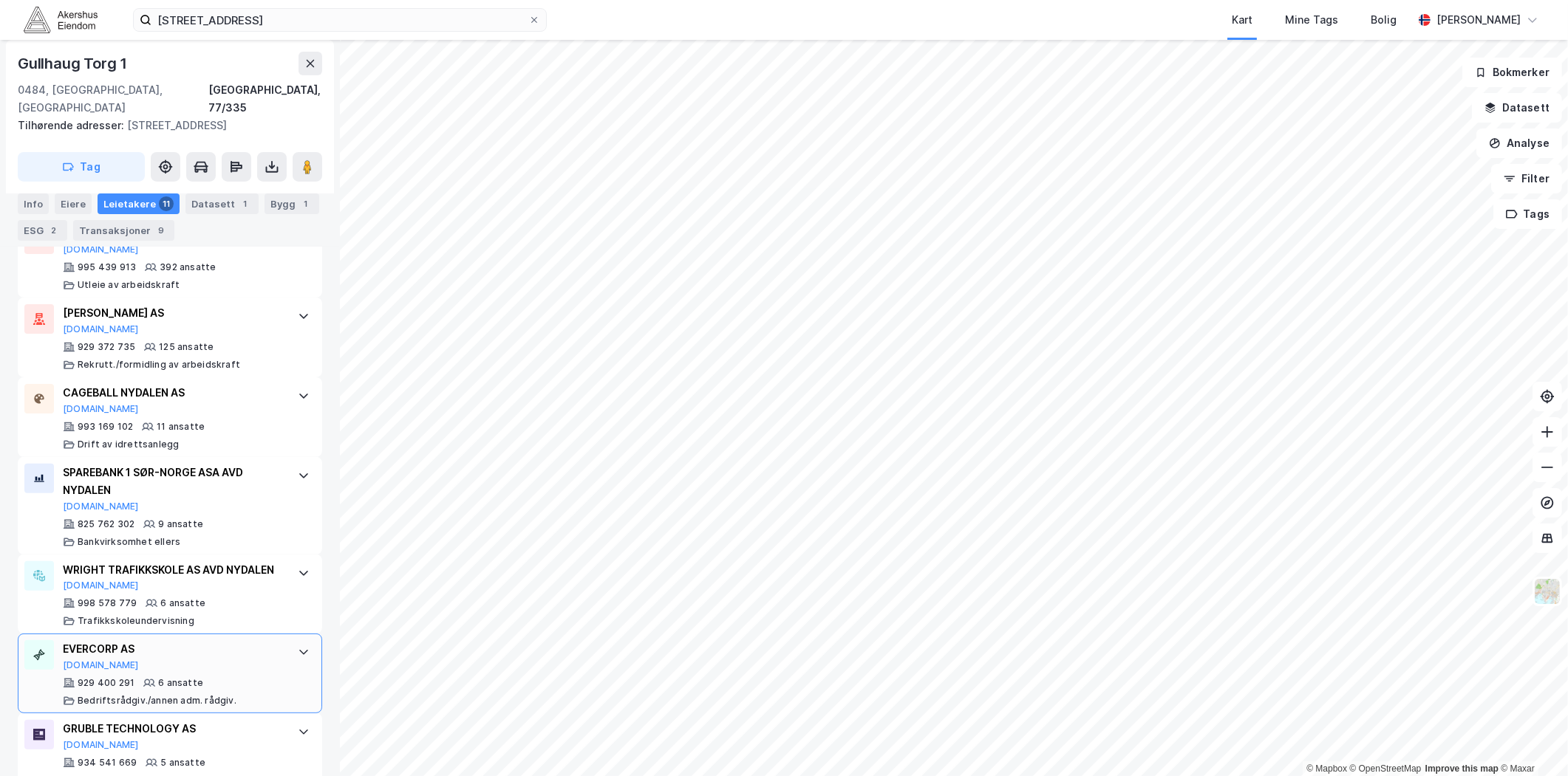
scroll to position [656, 0]
